Goal: Task Accomplishment & Management: Manage account settings

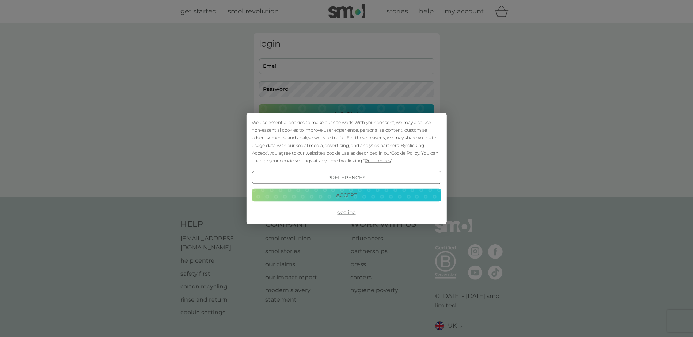
type input "anitajsmith@icsracing.net"
click at [345, 195] on button "Accept" at bounding box center [346, 194] width 189 height 13
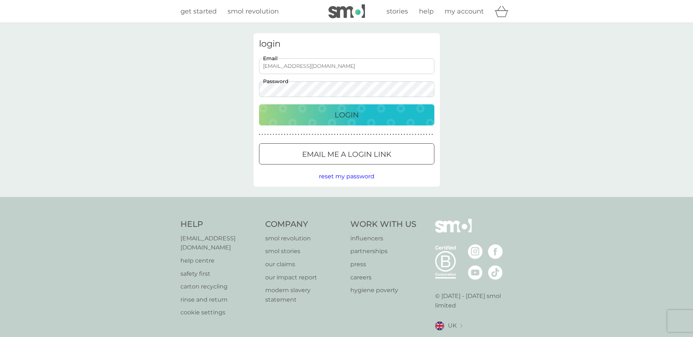
click at [338, 116] on p "Login" at bounding box center [347, 115] width 24 height 12
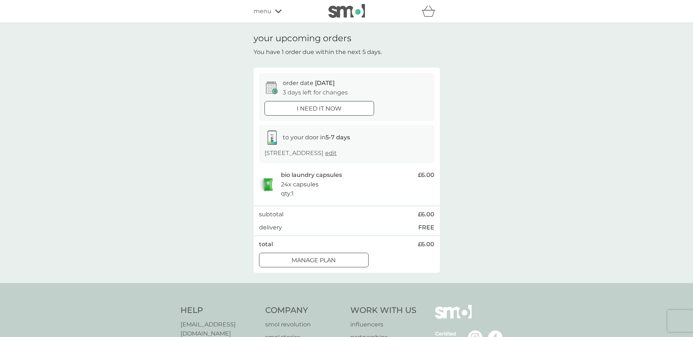
click at [304, 259] on div at bounding box center [305, 260] width 4 height 4
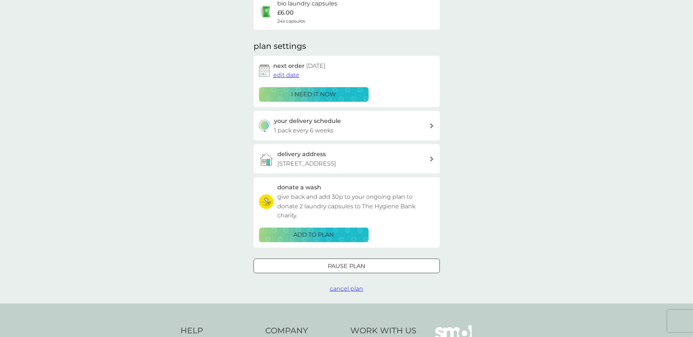
scroll to position [73, 0]
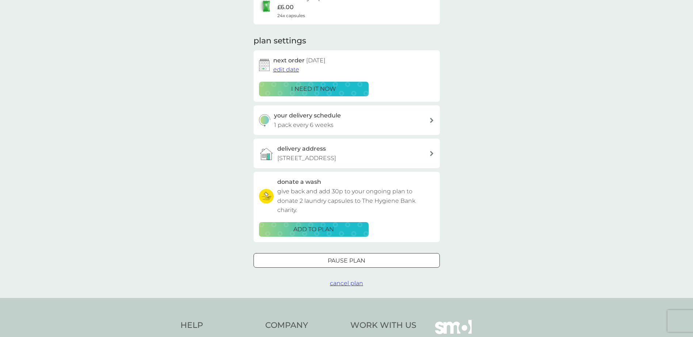
click at [363, 256] on button "Pause plan" at bounding box center [346, 260] width 186 height 15
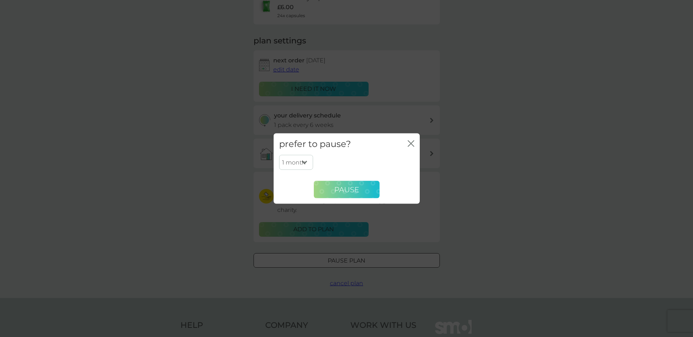
click at [348, 195] on button "Pause" at bounding box center [347, 190] width 66 height 18
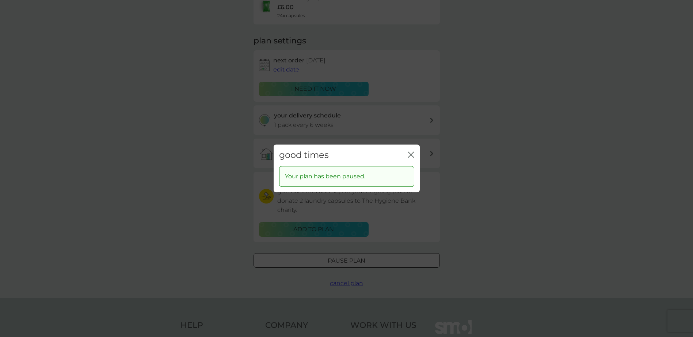
click at [484, 205] on div "good times close Your plan has been paused." at bounding box center [346, 168] width 693 height 337
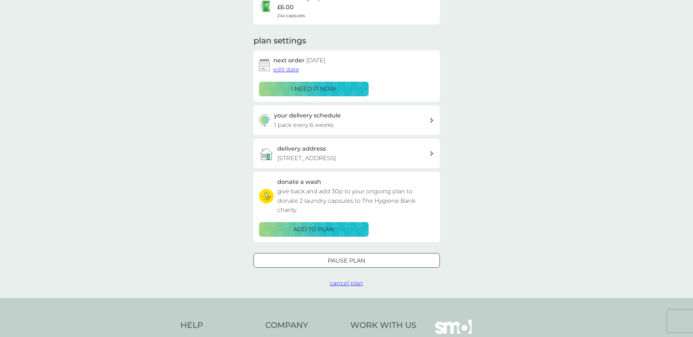
click at [431, 123] on div "your delivery schedule 1 pack every 6 weeks" at bounding box center [346, 121] width 186 height 30
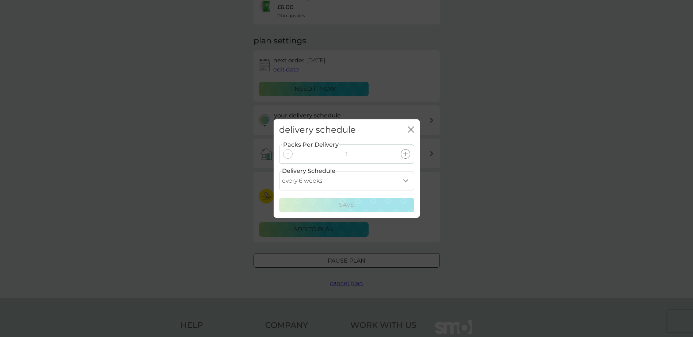
click at [406, 180] on select "every 1 week every 2 weeks every 3 weeks every 4 weeks every 5 weeks every 6 we…" at bounding box center [346, 180] width 135 height 19
select select "56"
click at [279, 171] on select "every 1 week every 2 weeks every 3 weeks every 4 weeks every 5 weeks every 6 we…" at bounding box center [346, 180] width 135 height 19
click at [363, 203] on div "Save" at bounding box center [347, 205] width 126 height 9
